Goal: Task Accomplishment & Management: Manage account settings

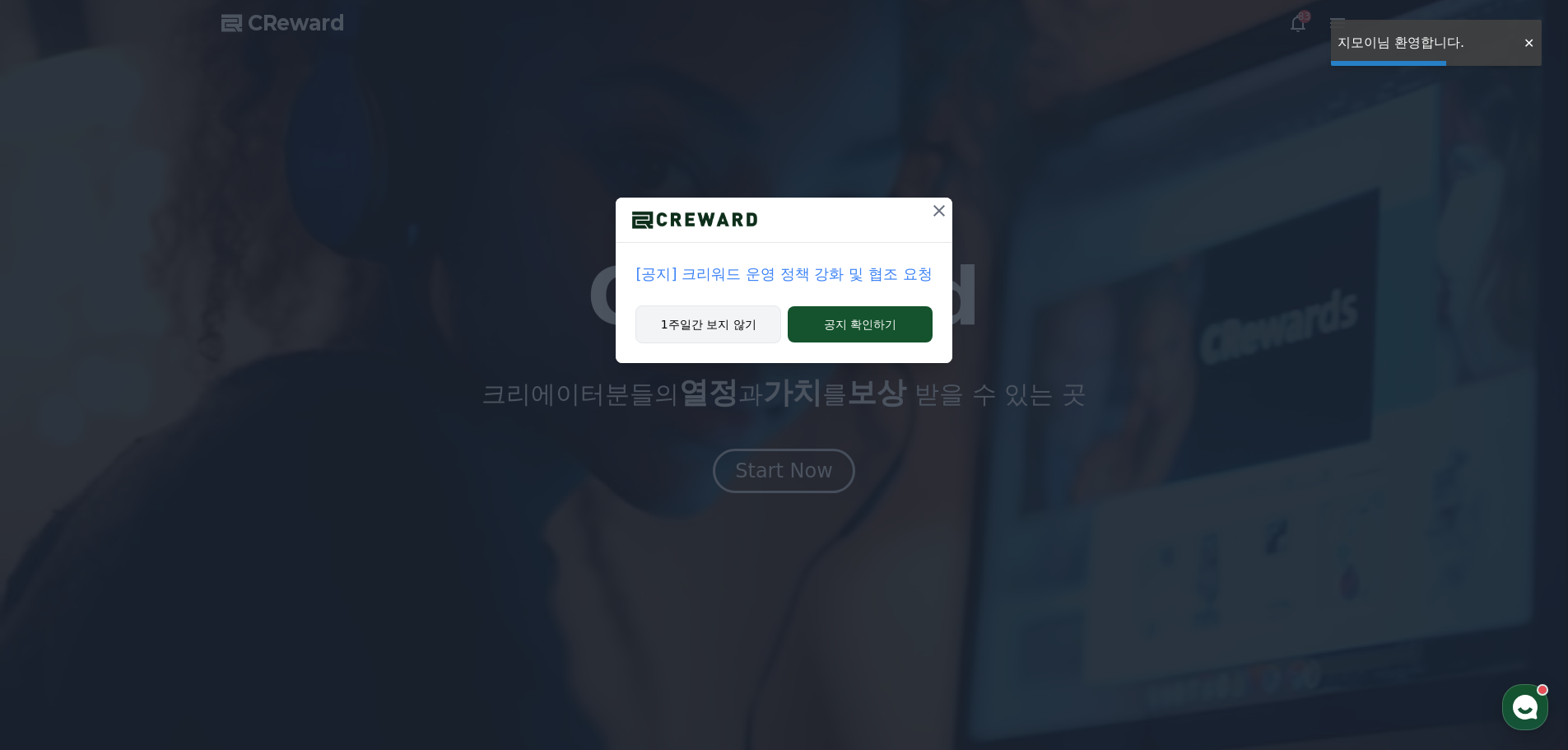
click at [716, 329] on button "1주일간 보지 않기" at bounding box center [708, 324] width 146 height 38
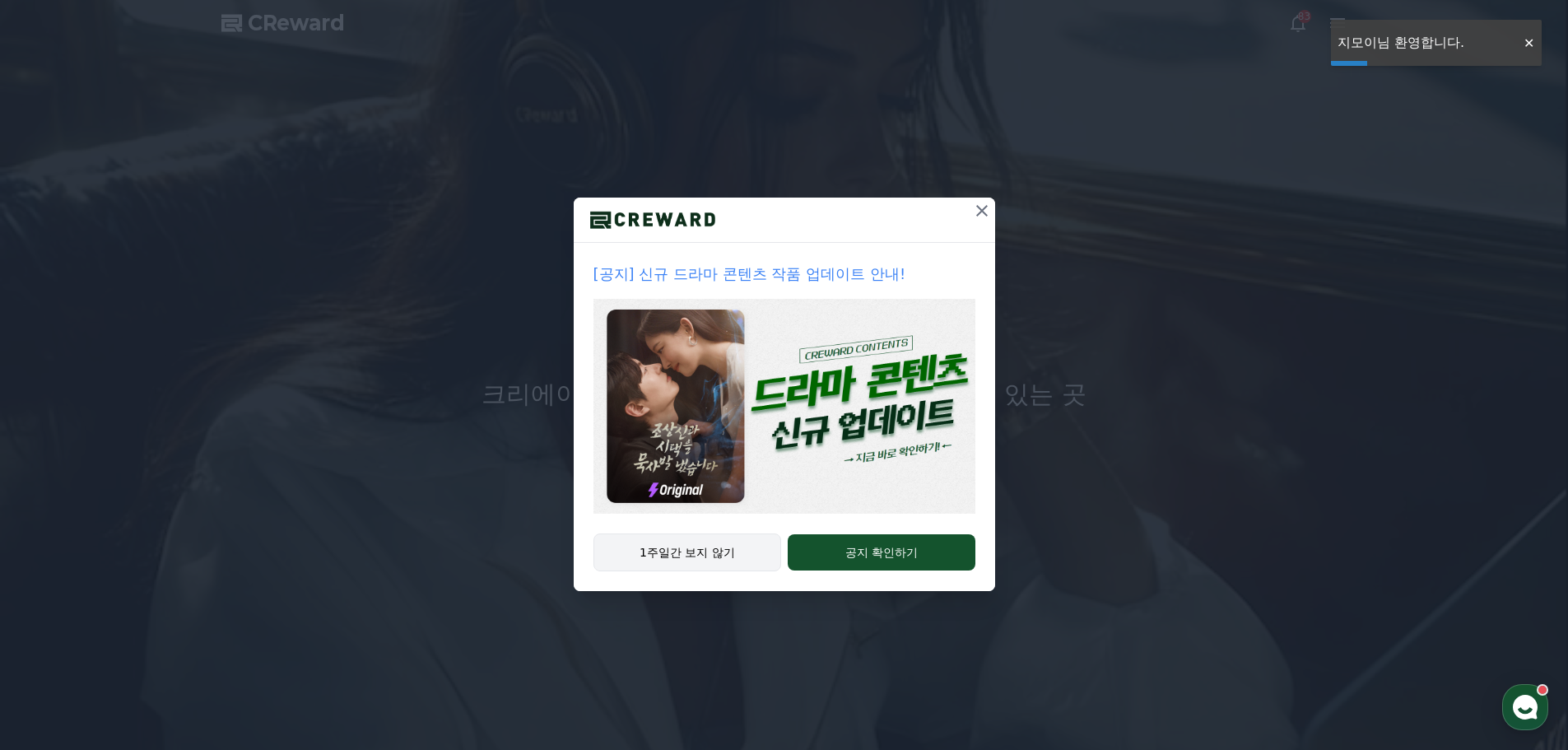
click at [703, 550] on button "1주일간 보지 않기" at bounding box center [688, 552] width 188 height 38
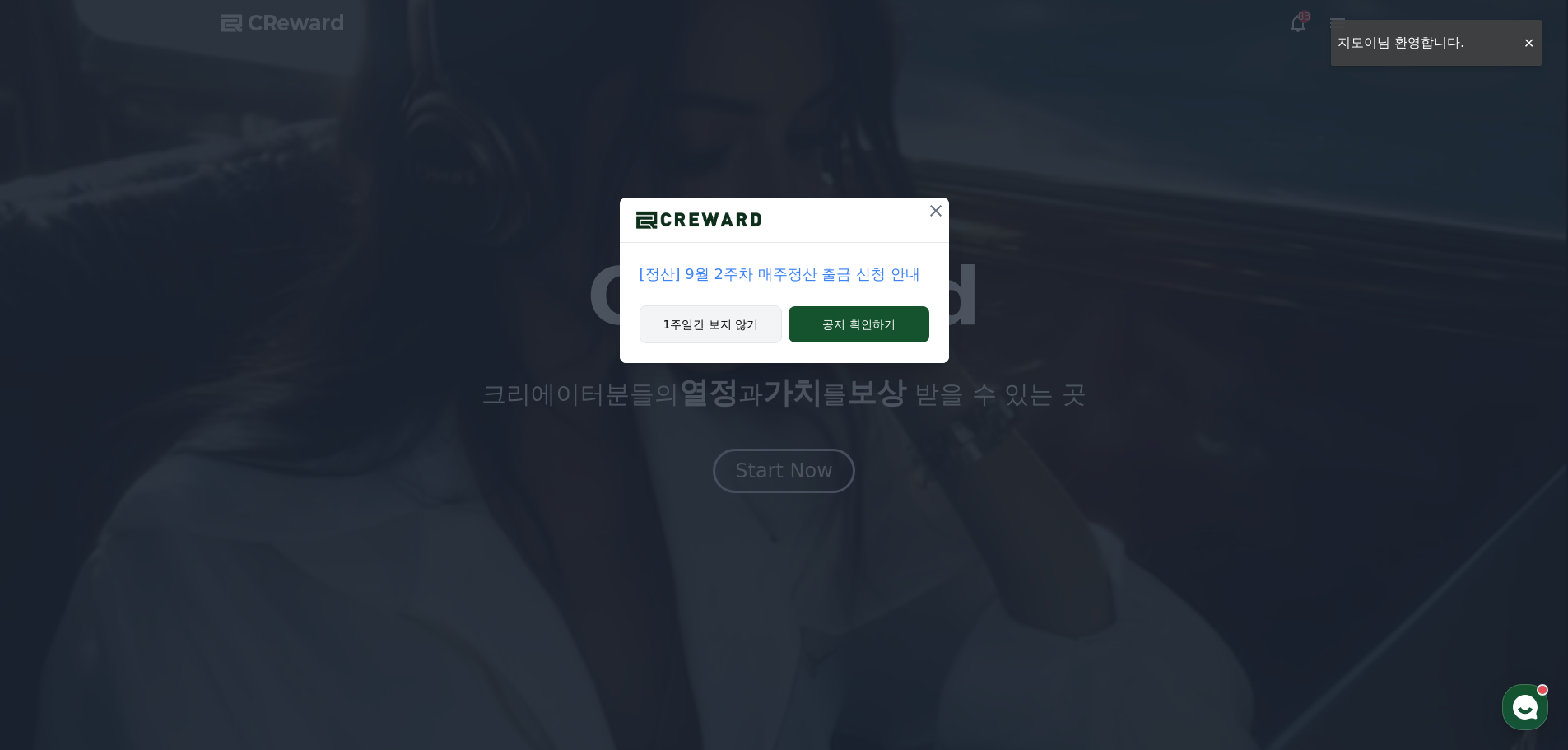
click at [747, 338] on button "1주일간 보지 않기" at bounding box center [711, 324] width 143 height 38
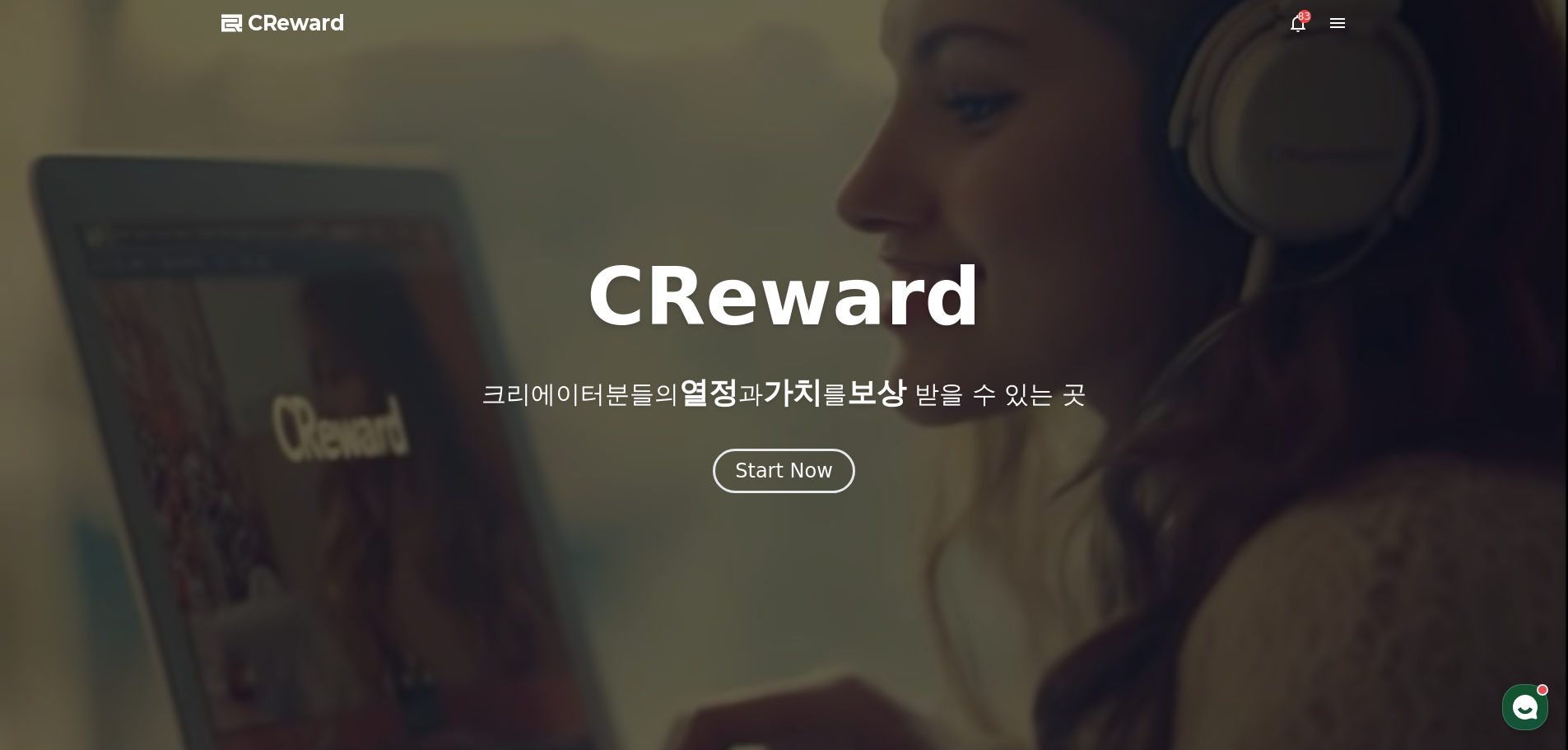
click at [1296, 26] on icon at bounding box center [1298, 23] width 20 height 20
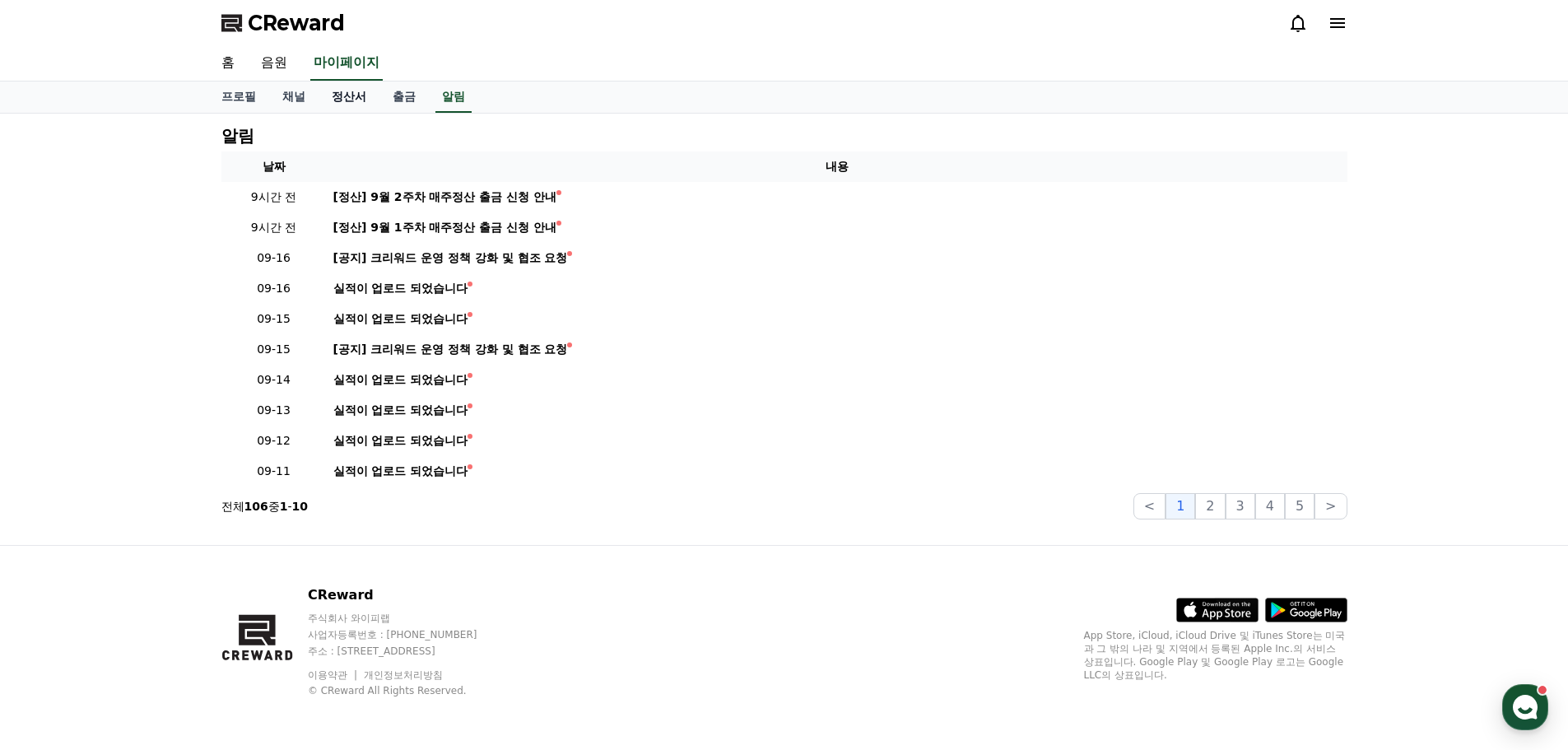
click at [354, 100] on link "정산서" at bounding box center [349, 96] width 61 height 31
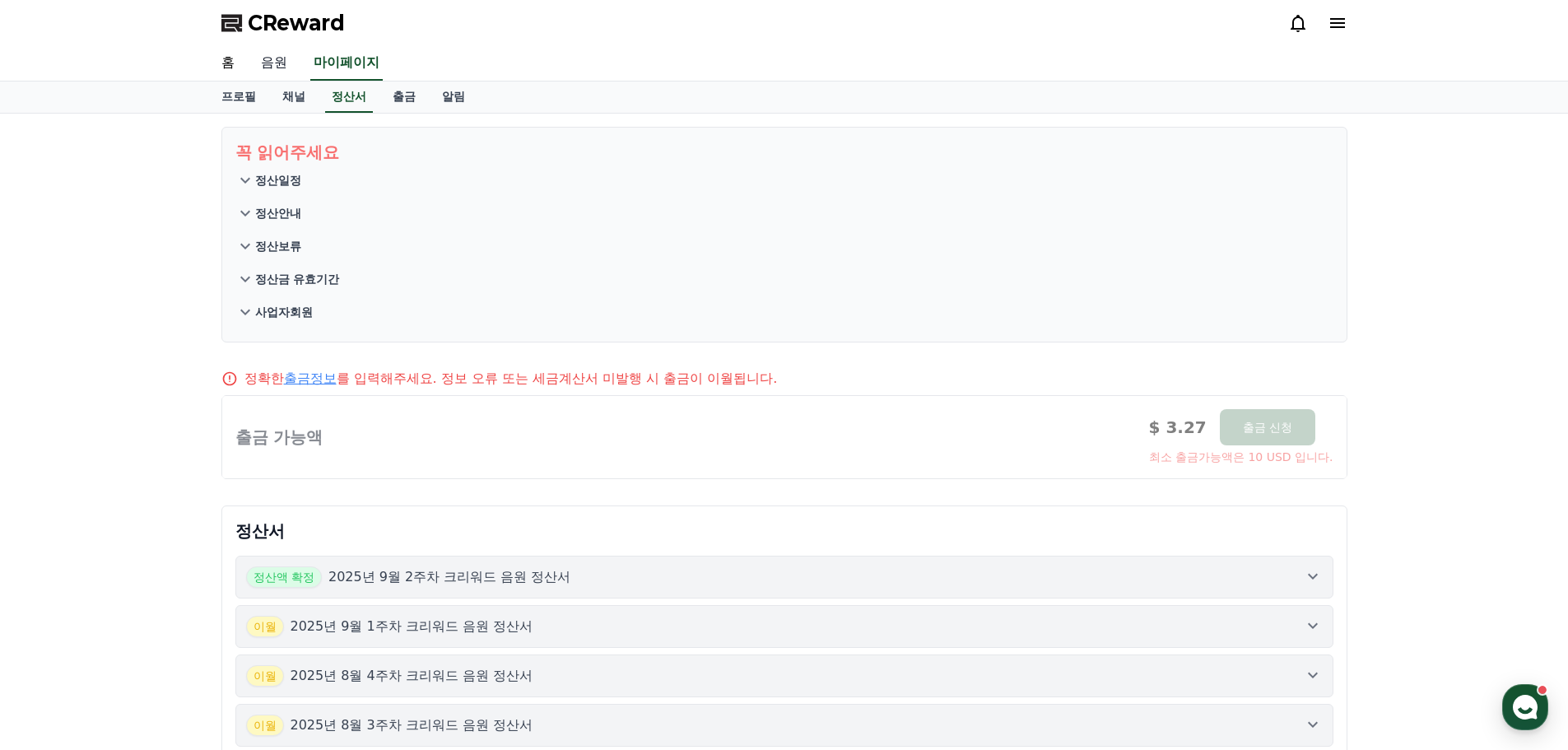
click at [278, 63] on link "음원" at bounding box center [273, 63] width 53 height 35
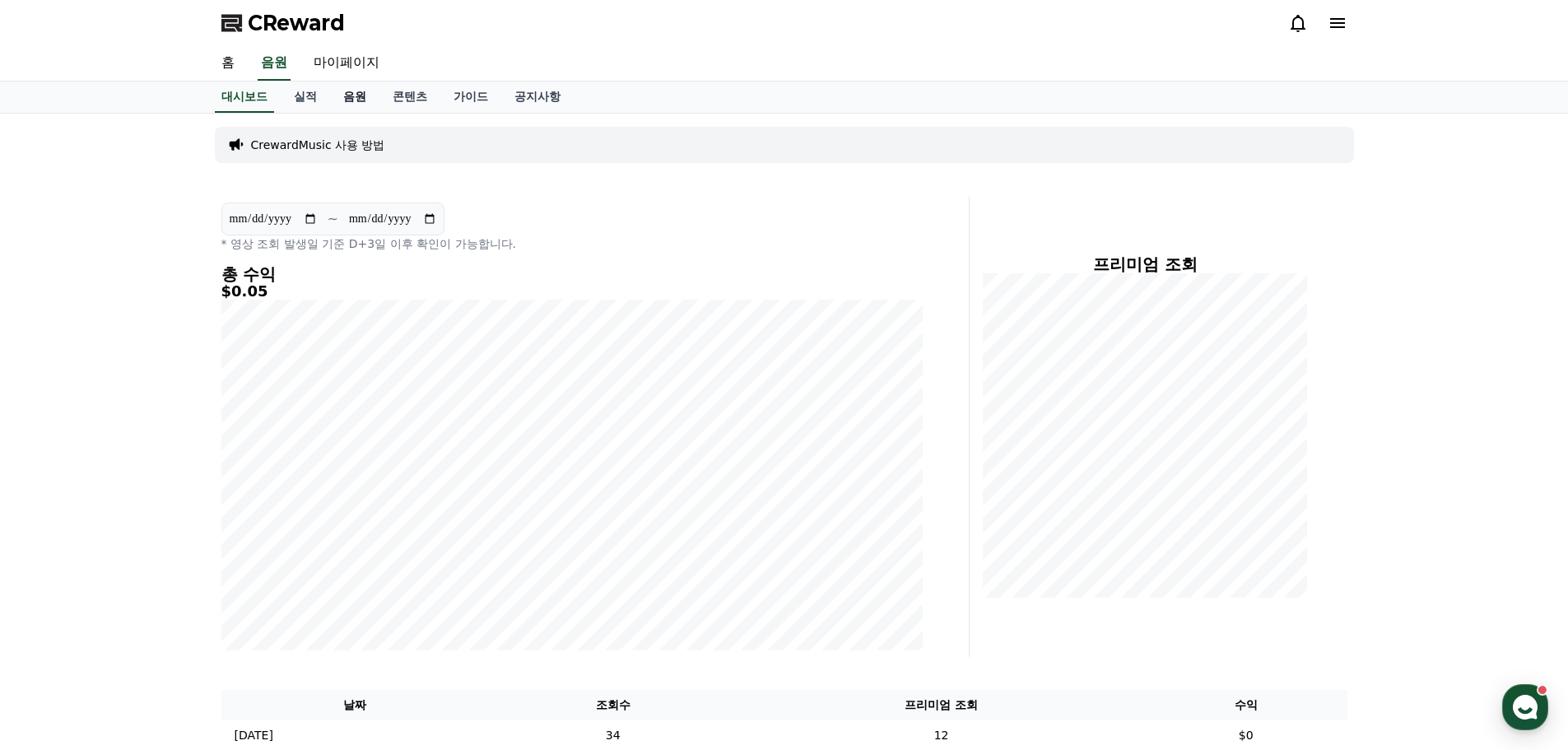
click at [354, 98] on link "음원" at bounding box center [354, 96] width 49 height 31
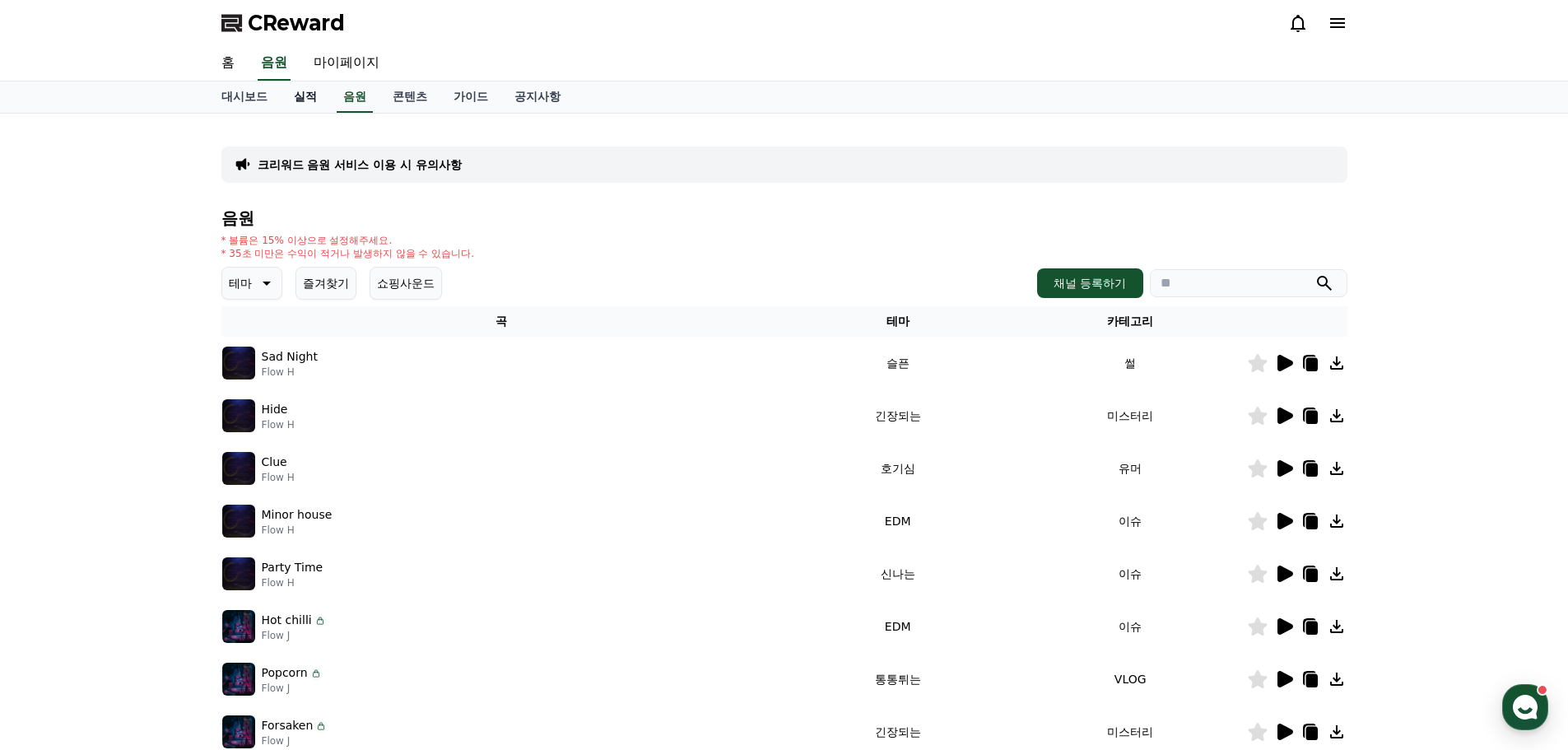
click at [305, 98] on link "실적" at bounding box center [304, 96] width 49 height 31
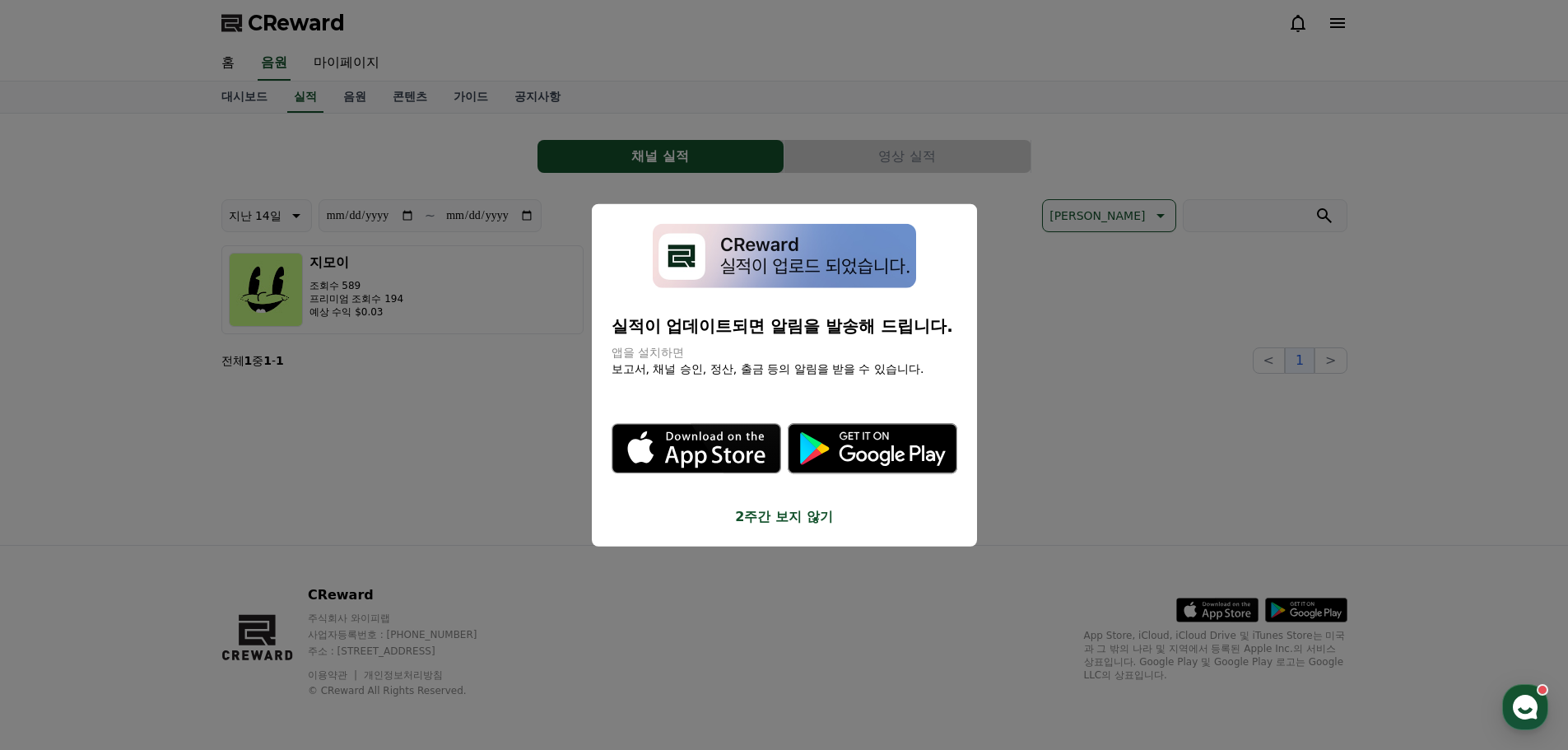
click at [754, 518] on button "2주간 보지 않기" at bounding box center [784, 517] width 346 height 20
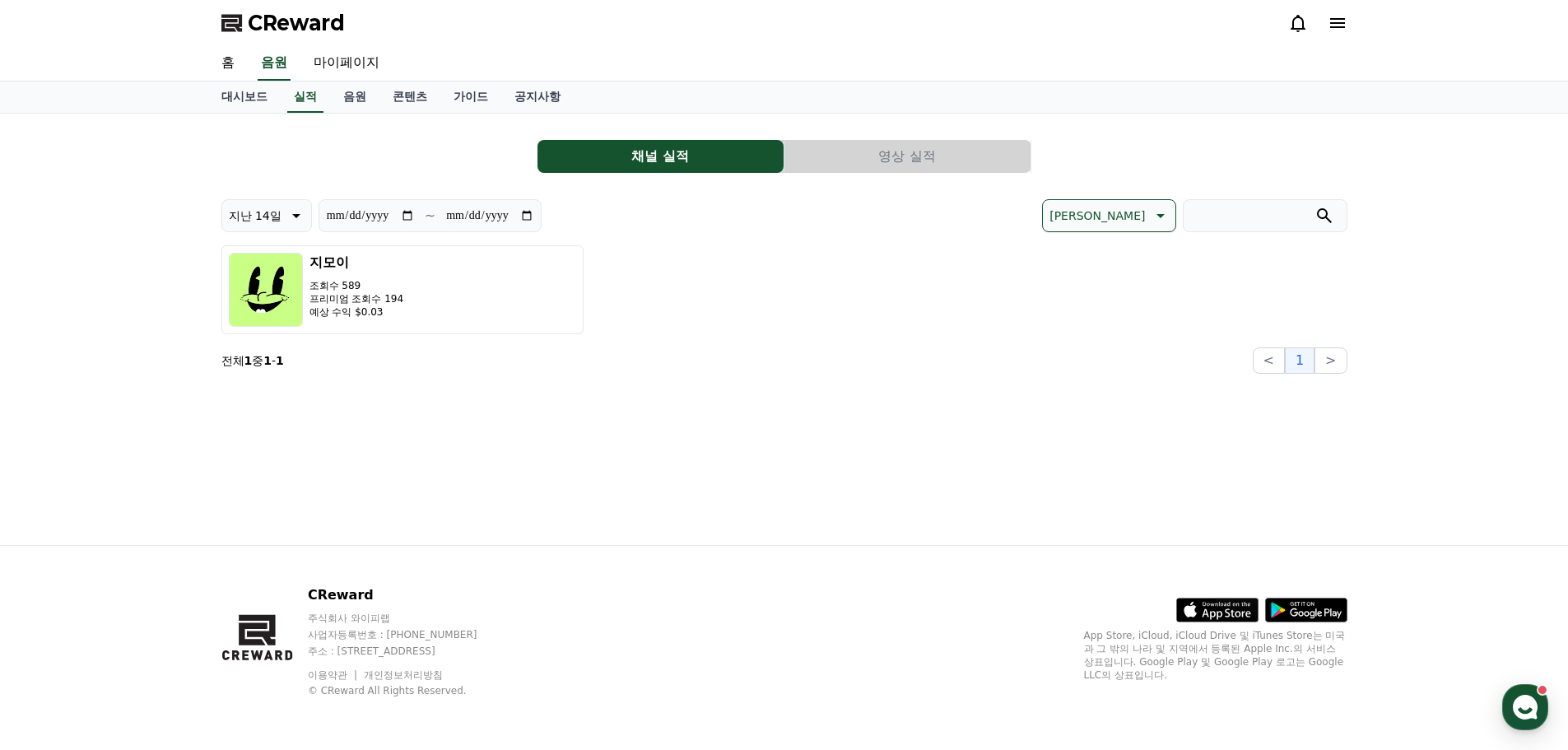
drag, startPoint x: 640, startPoint y: 429, endPoint x: 532, endPoint y: 417, distance: 108.7
click at [525, 421] on div "**********" at bounding box center [784, 329] width 1152 height 431
drag, startPoint x: 630, startPoint y: 397, endPoint x: 518, endPoint y: 398, distance: 112.0
click at [511, 401] on div "**********" at bounding box center [784, 329] width 1152 height 431
click at [518, 398] on div "**********" at bounding box center [784, 329] width 1152 height 431
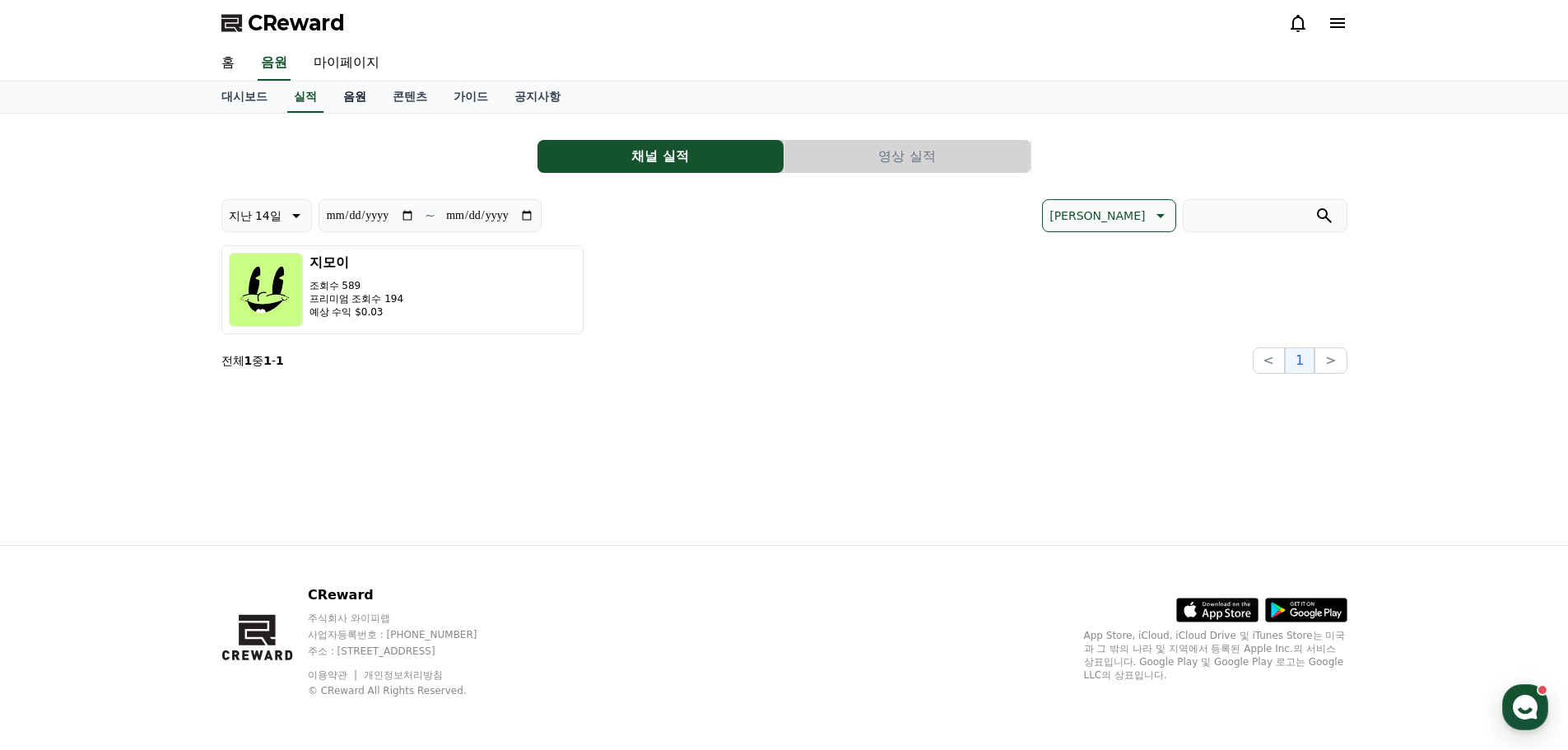
click at [348, 98] on link "음원" at bounding box center [354, 96] width 49 height 31
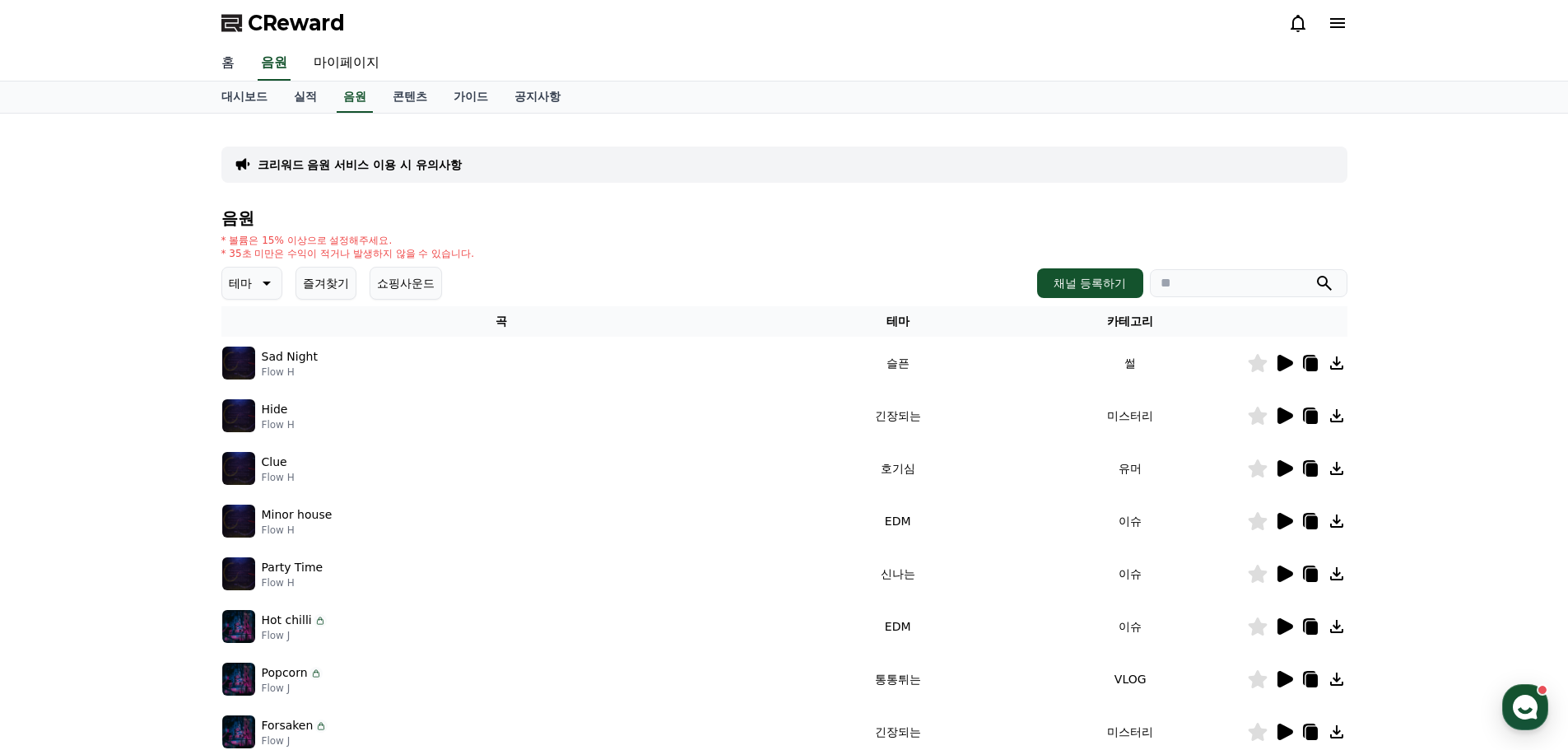
click at [226, 59] on link "홈" at bounding box center [228, 63] width 39 height 35
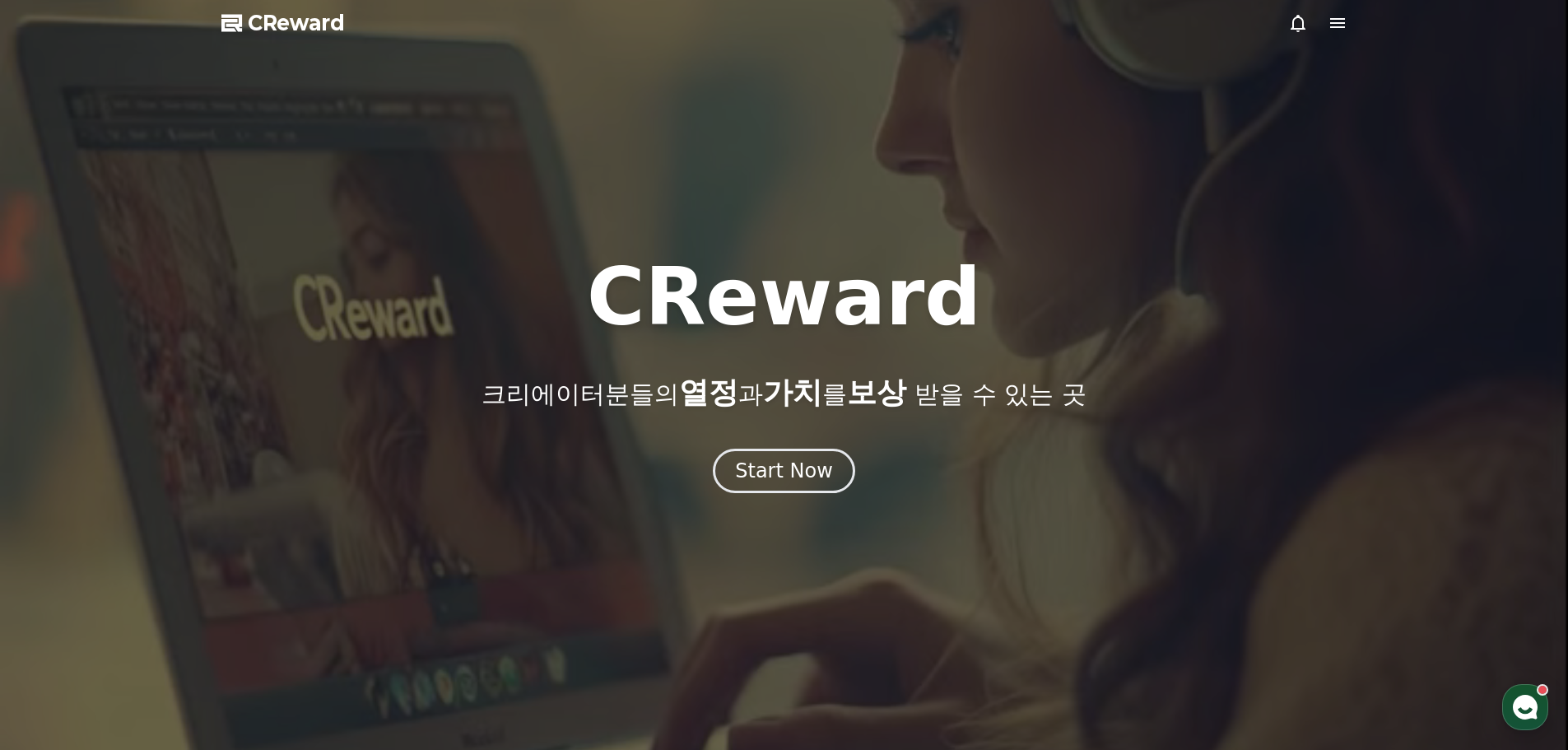
click at [1328, 21] on icon at bounding box center [1338, 23] width 20 height 20
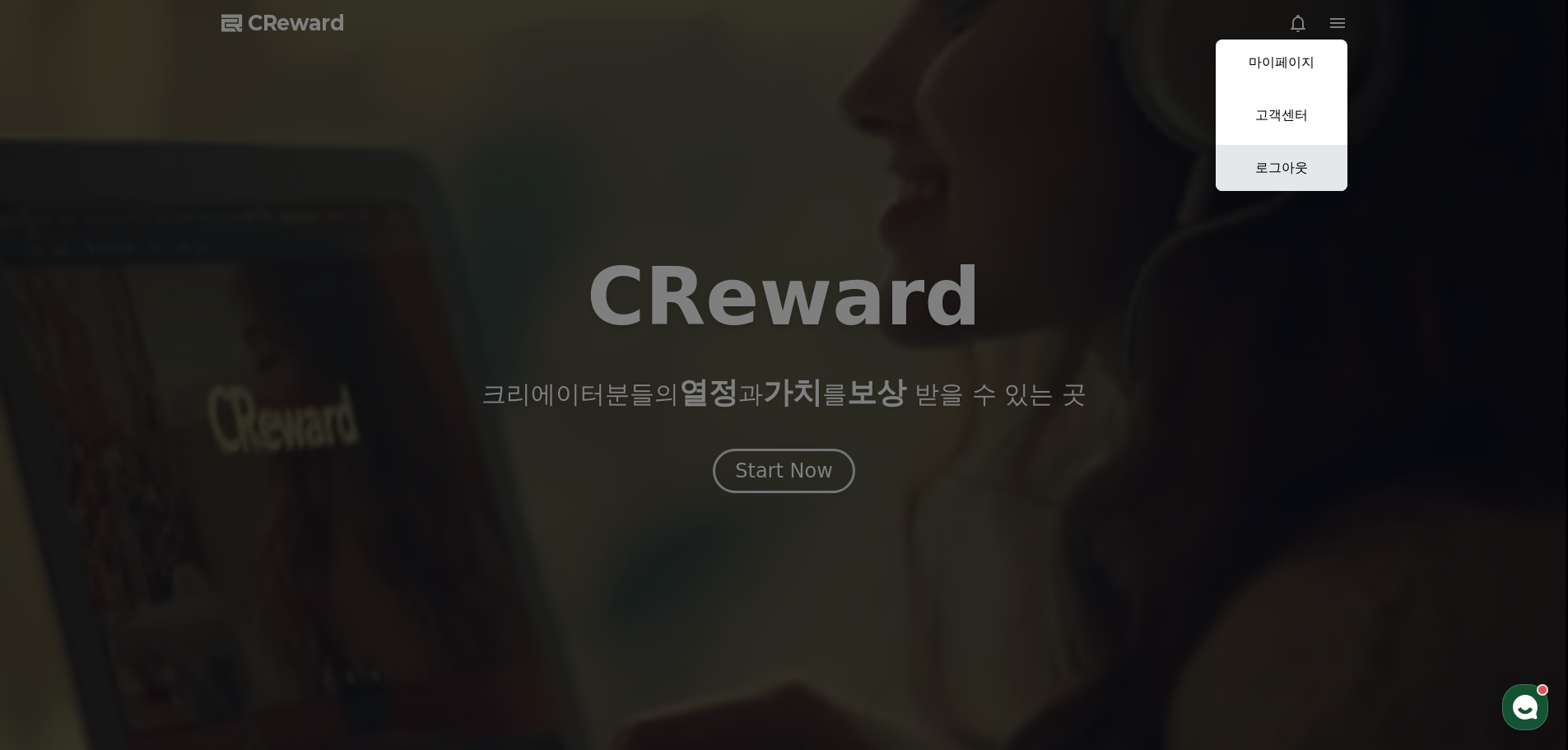
click at [1295, 163] on link "로그아웃" at bounding box center [1280, 168] width 131 height 46
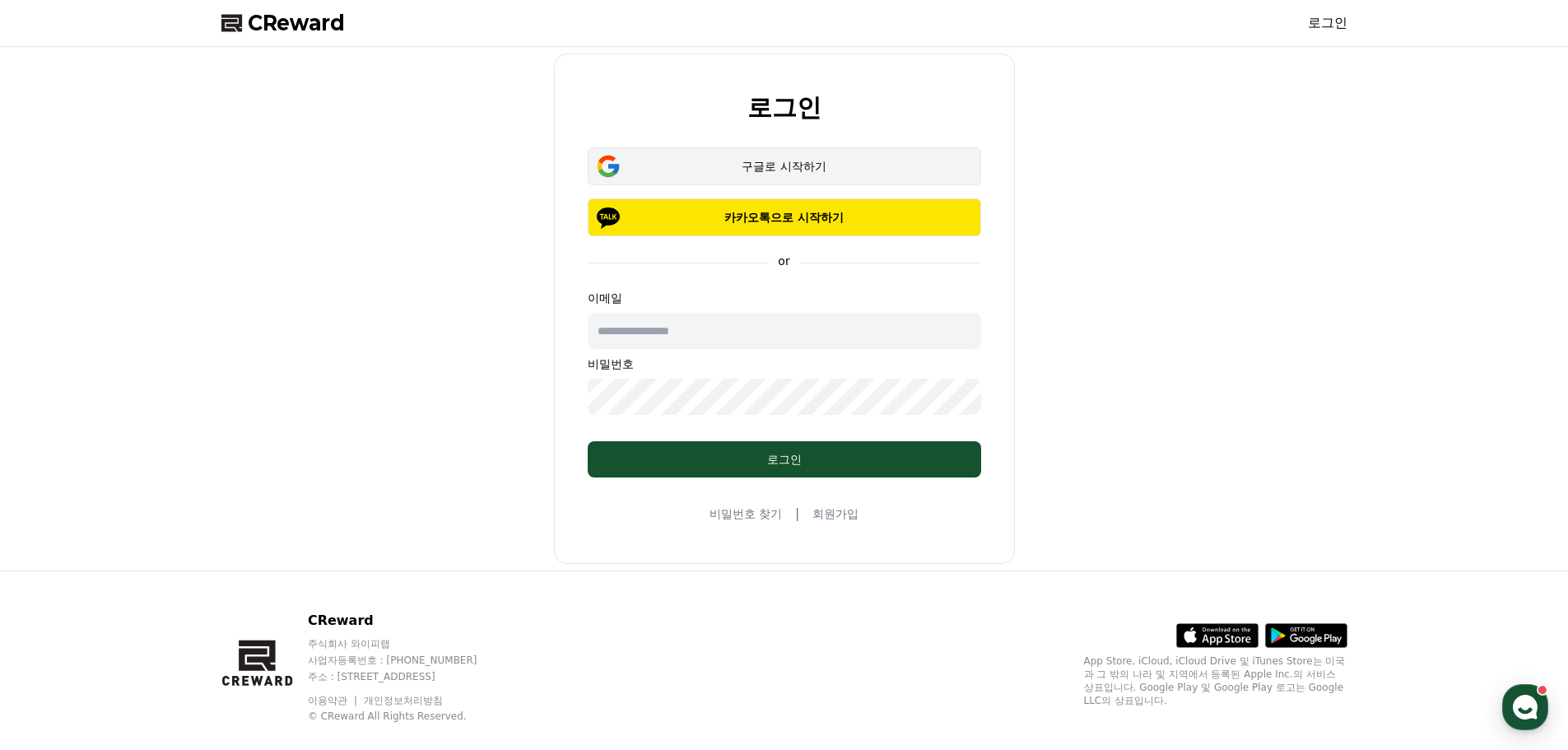
click at [757, 175] on button "구글로 시작하기" at bounding box center [784, 166] width 394 height 38
